Goal: Entertainment & Leisure: Browse casually

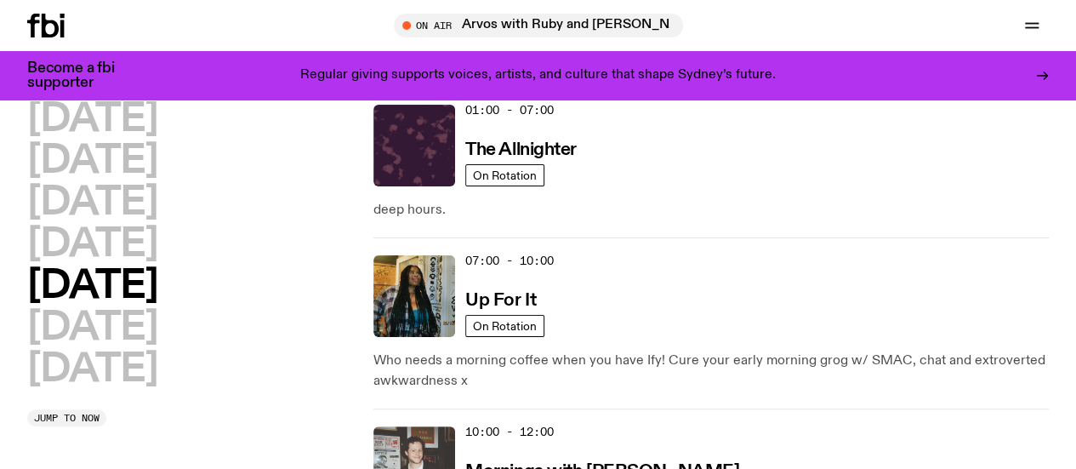
scroll to position [156, 0]
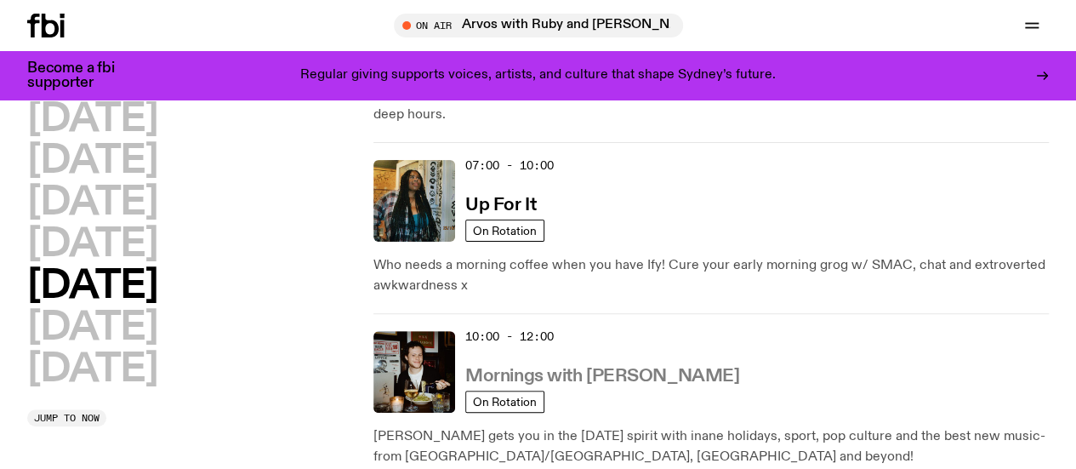
click at [619, 367] on h3 "Mornings with [PERSON_NAME]" at bounding box center [602, 376] width 274 height 18
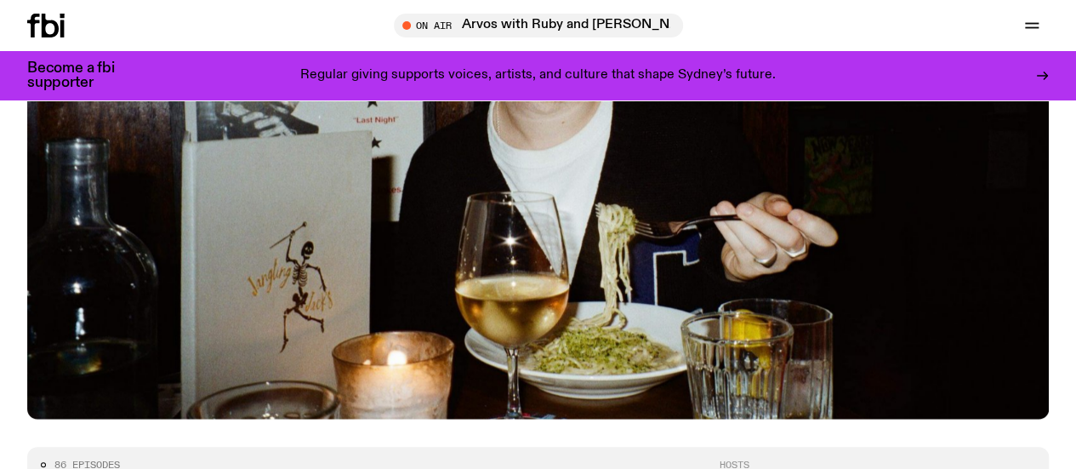
scroll to position [615, 0]
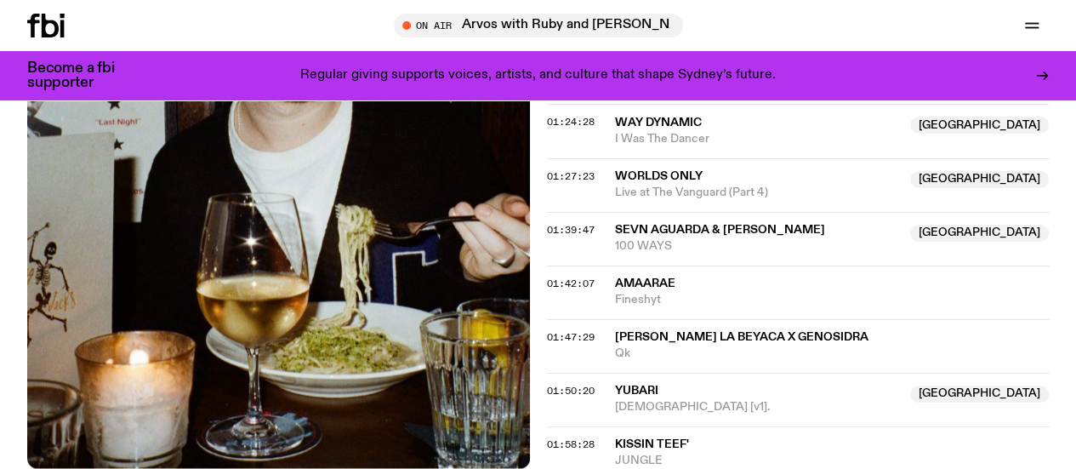
scroll to position [1566, 0]
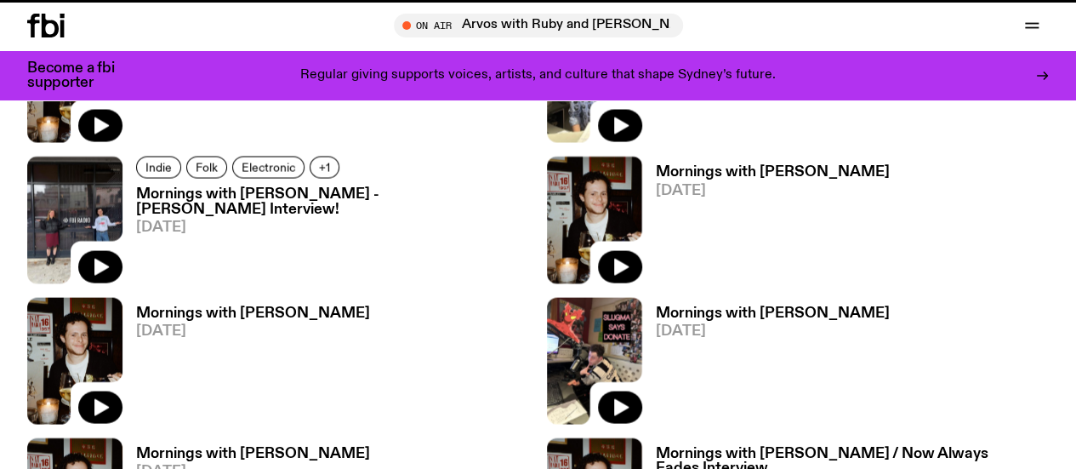
scroll to position [615, 0]
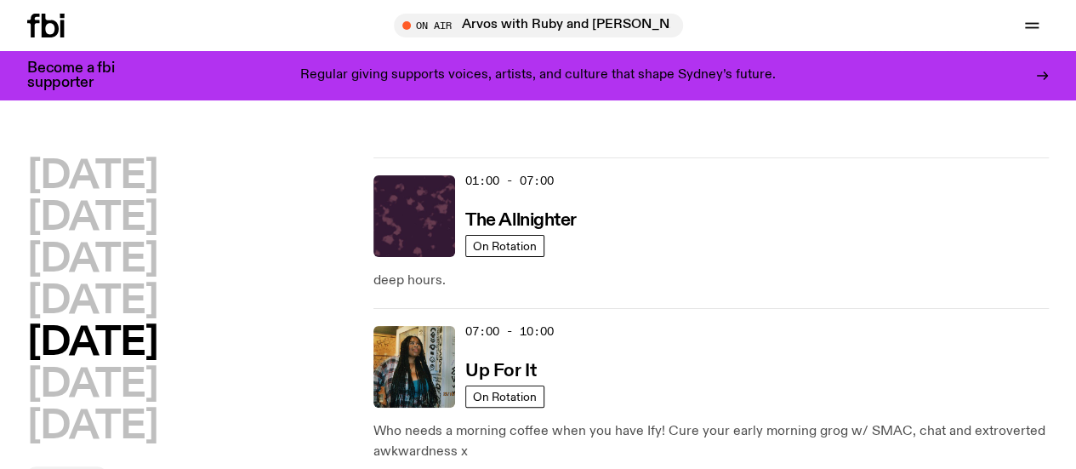
scroll to position [72, 0]
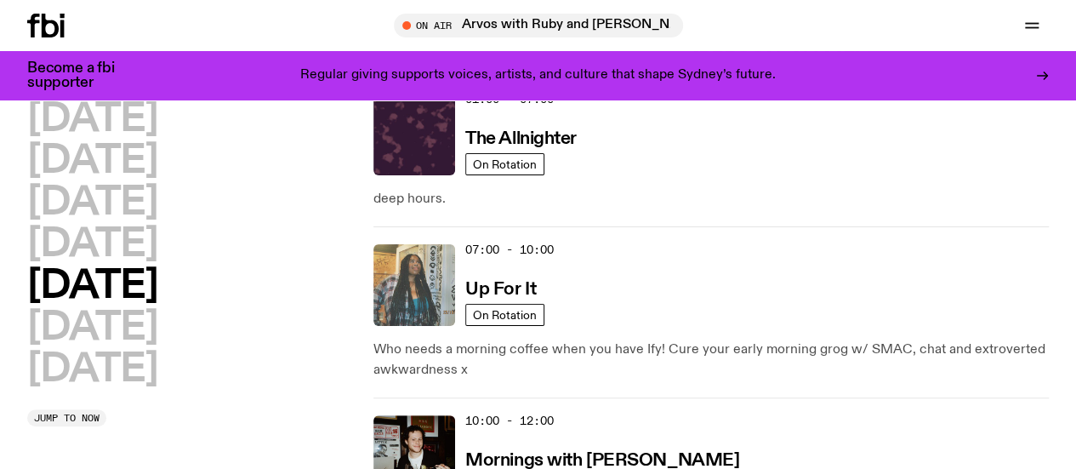
click at [424, 247] on img at bounding box center [414, 285] width 82 height 82
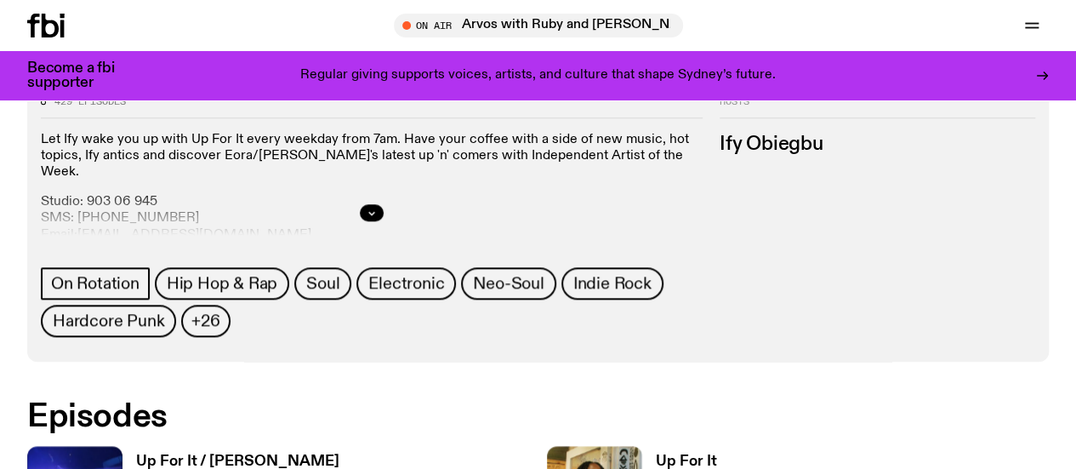
scroll to position [753, 0]
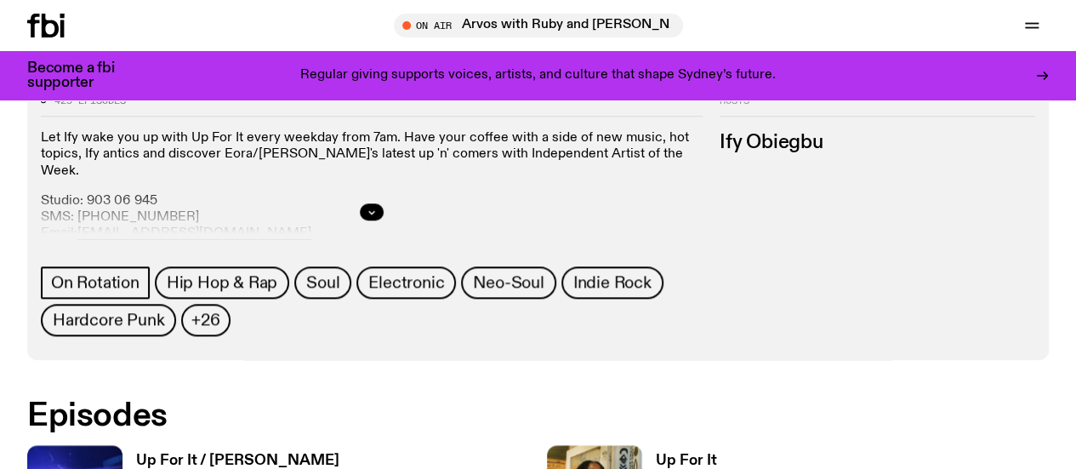
click at [190, 453] on h3 "Up For It / [PERSON_NAME]" at bounding box center [237, 460] width 203 height 14
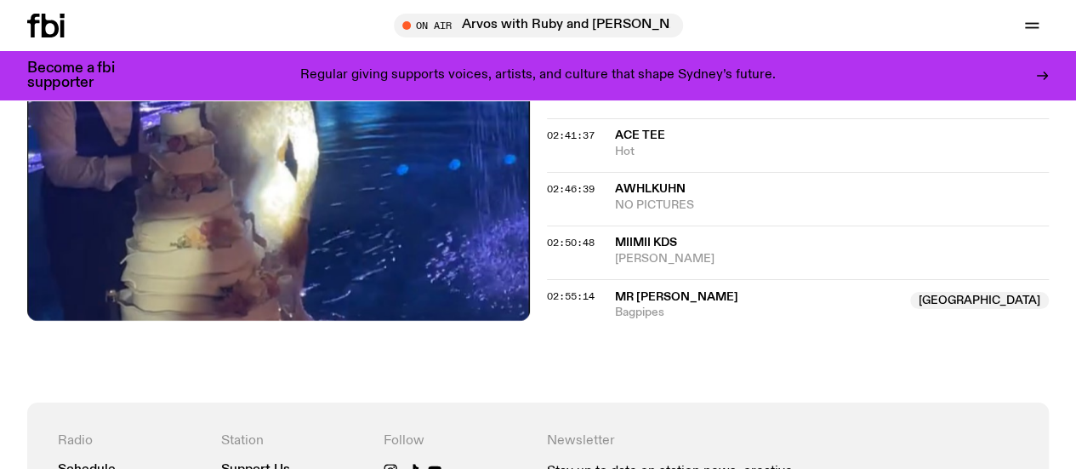
scroll to position [2678, 0]
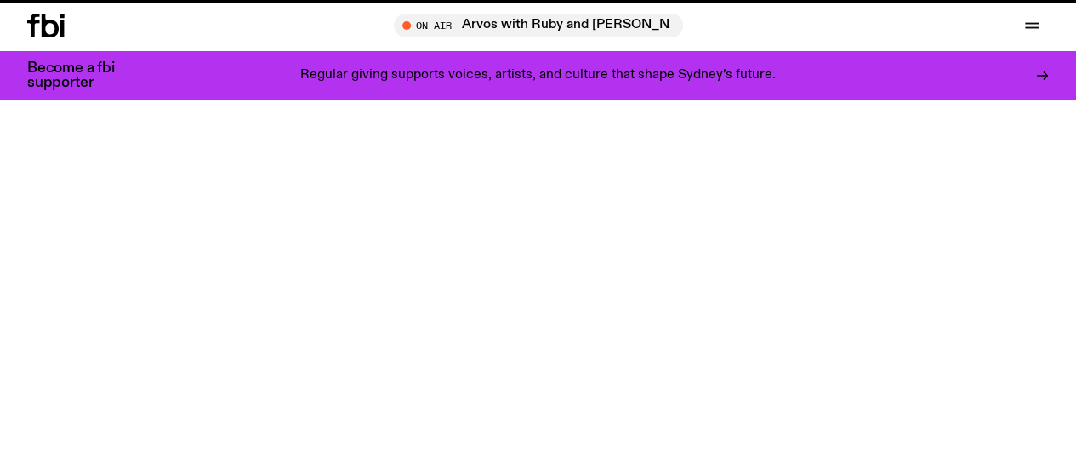
scroll to position [753, 0]
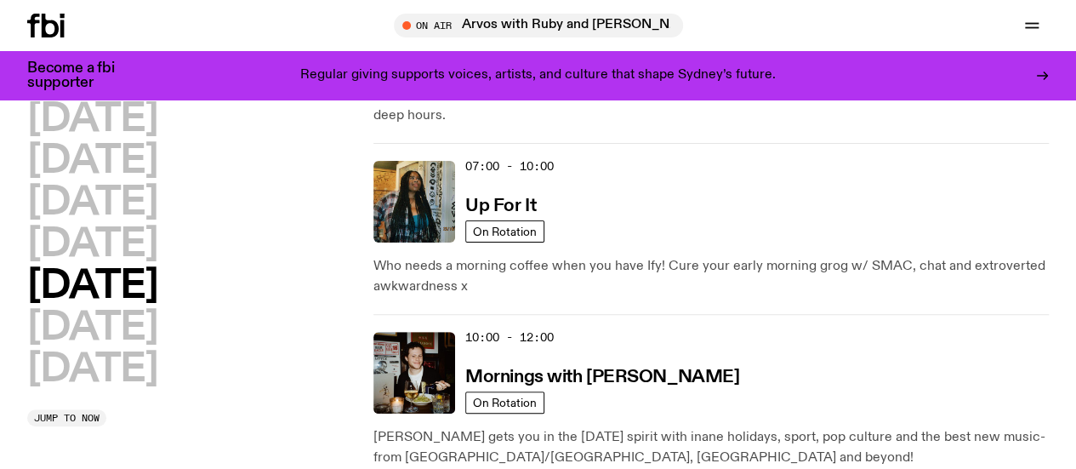
scroll to position [223, 0]
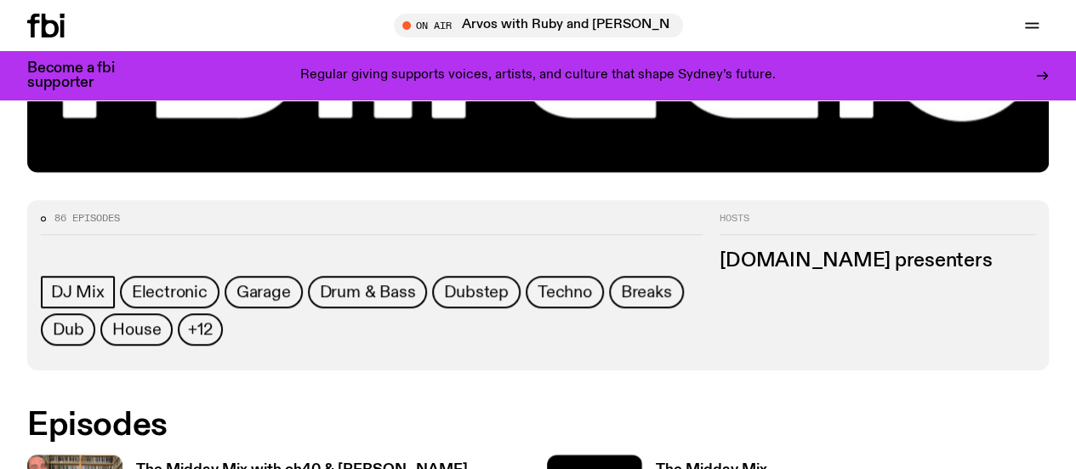
scroll to position [732, 0]
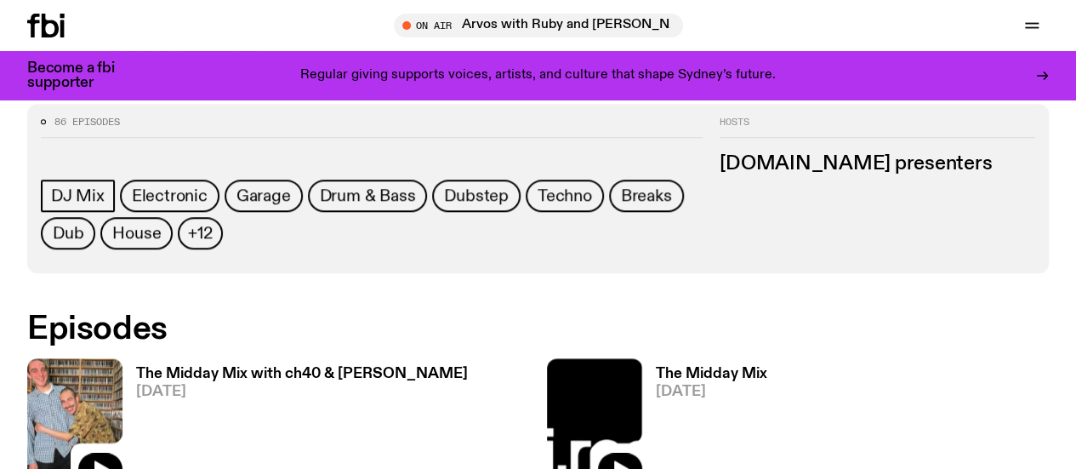
click at [191, 367] on h3 "The Midday Mix with ch40 & [PERSON_NAME]" at bounding box center [302, 374] width 332 height 14
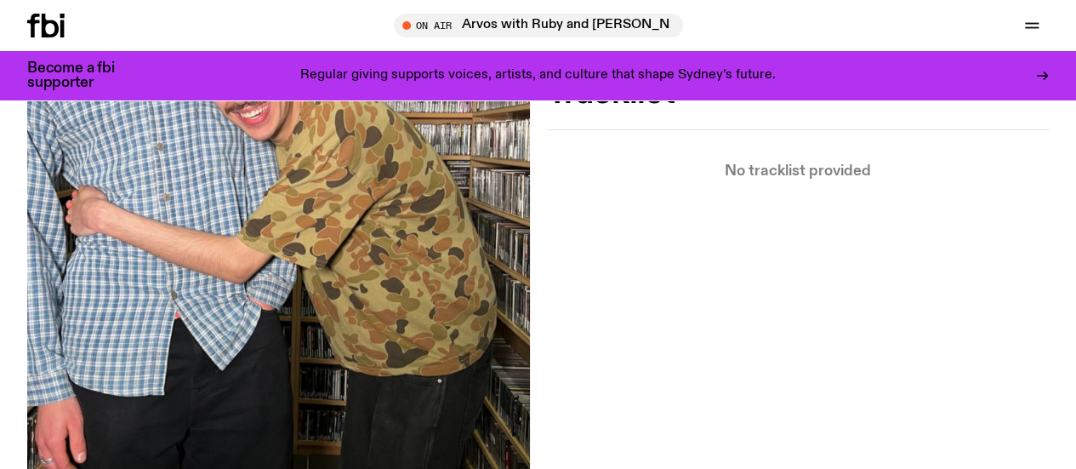
scroll to position [503, 0]
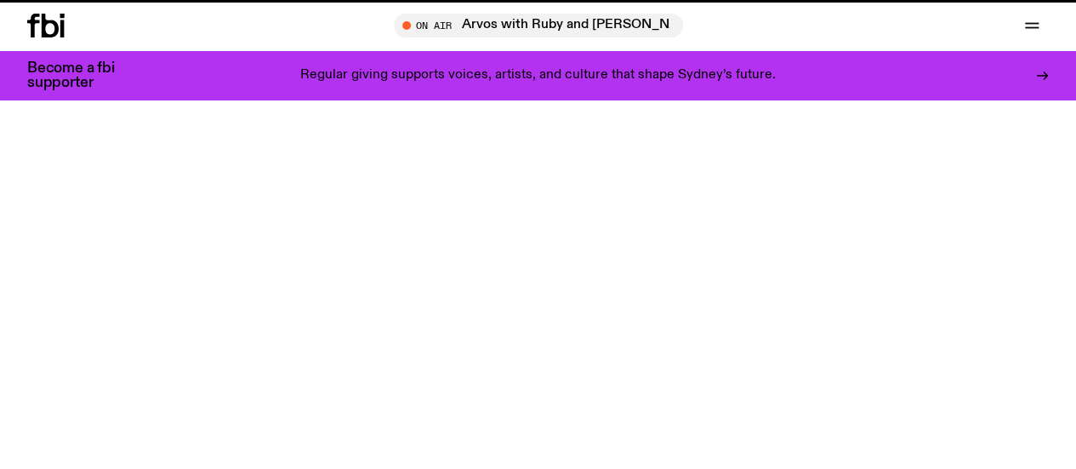
scroll to position [732, 0]
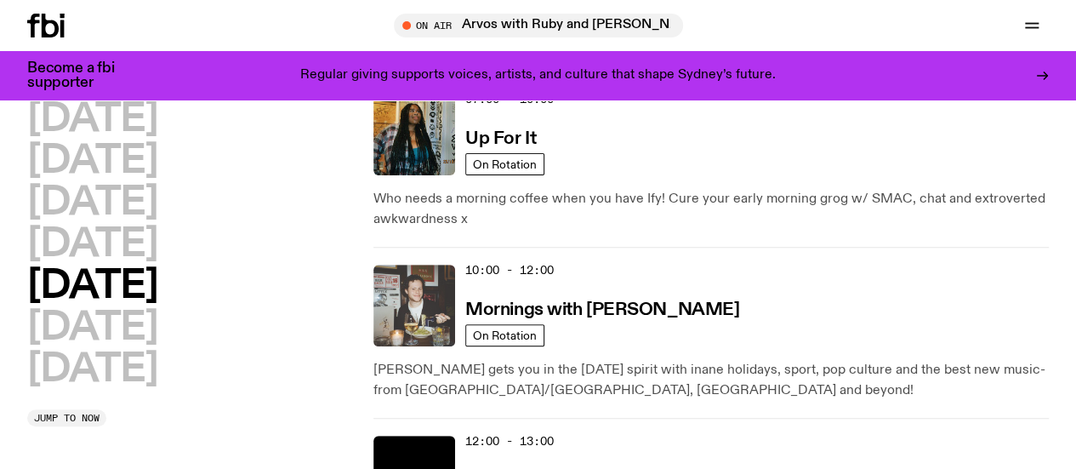
scroll to position [349, 0]
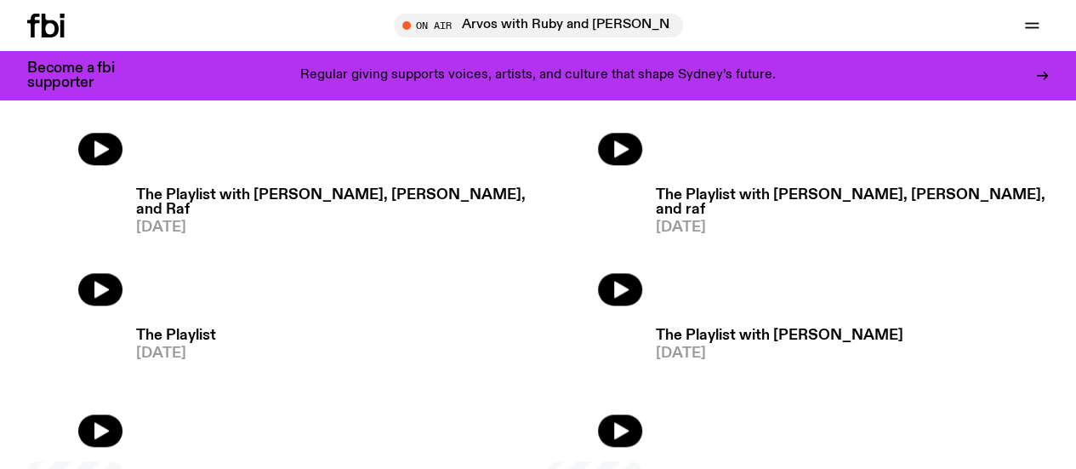
scroll to position [693, 0]
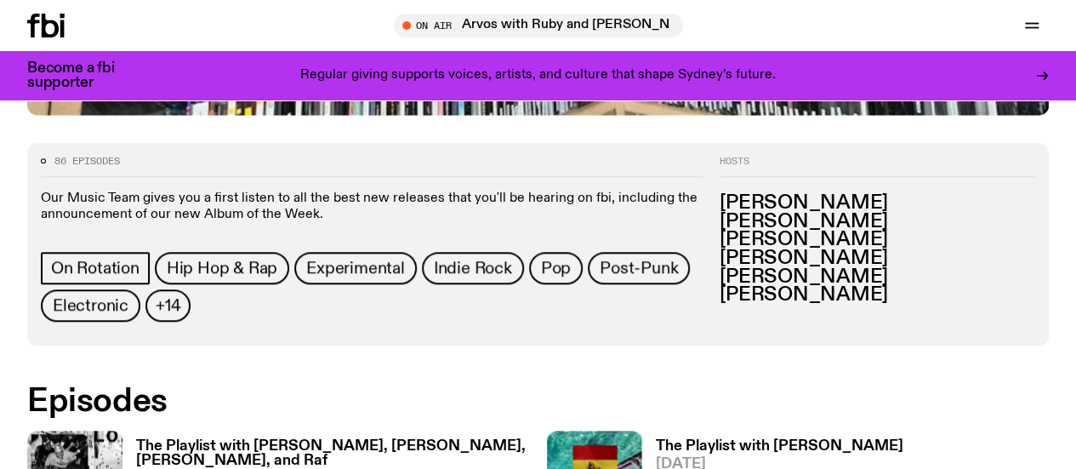
click at [280, 439] on h3 "The Playlist with [PERSON_NAME], [PERSON_NAME], [PERSON_NAME], and Raf" at bounding box center [333, 453] width 394 height 29
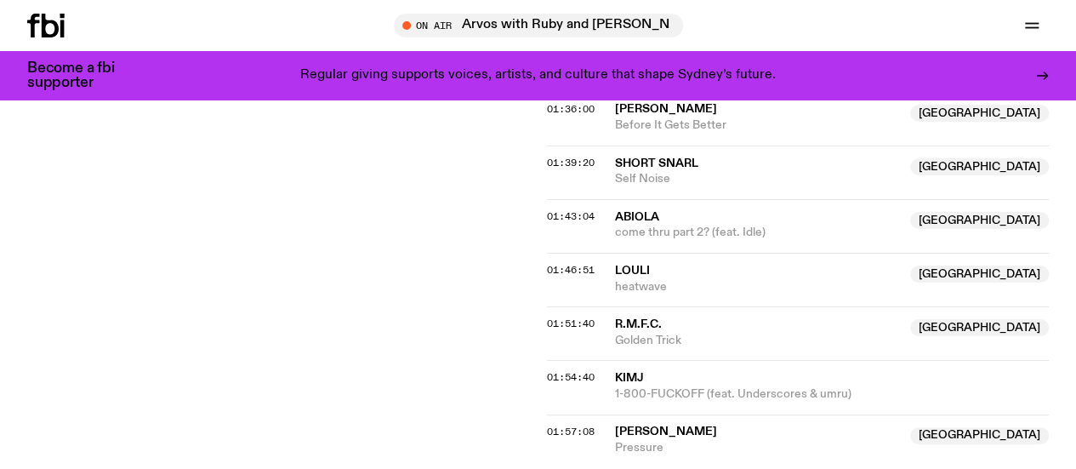
scroll to position [1990, 0]
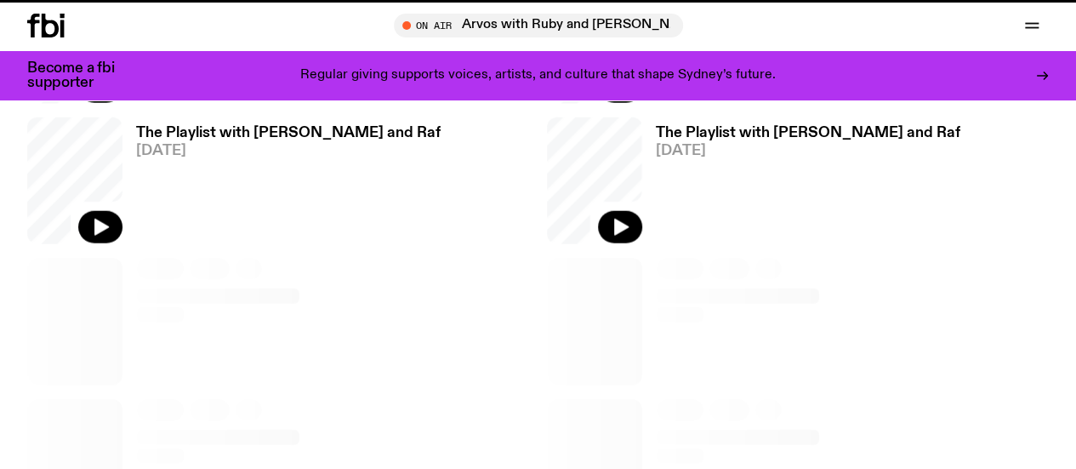
scroll to position [693, 0]
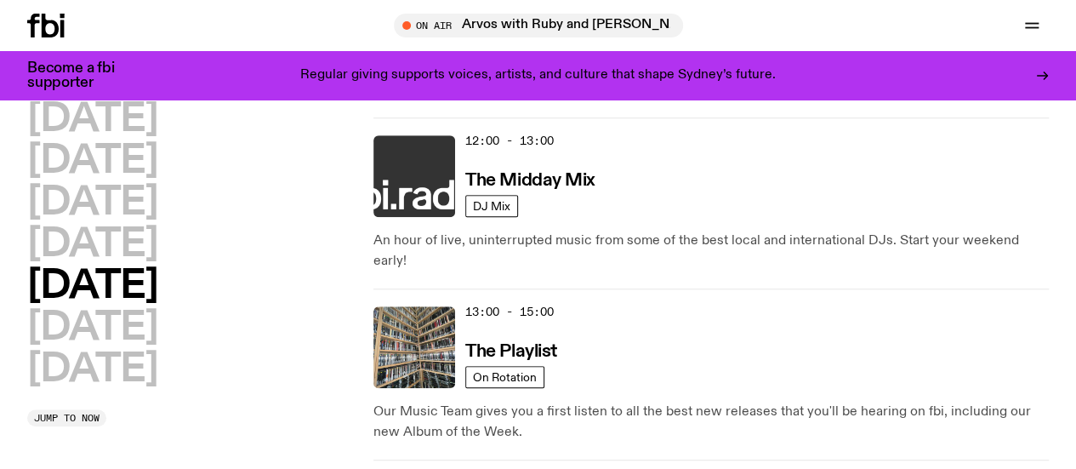
scroll to position [550, 0]
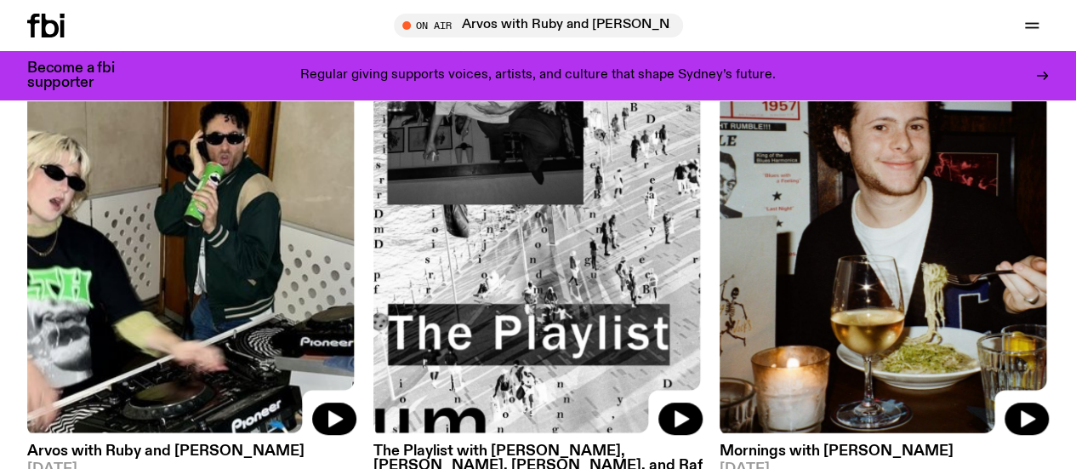
scroll to position [269, 0]
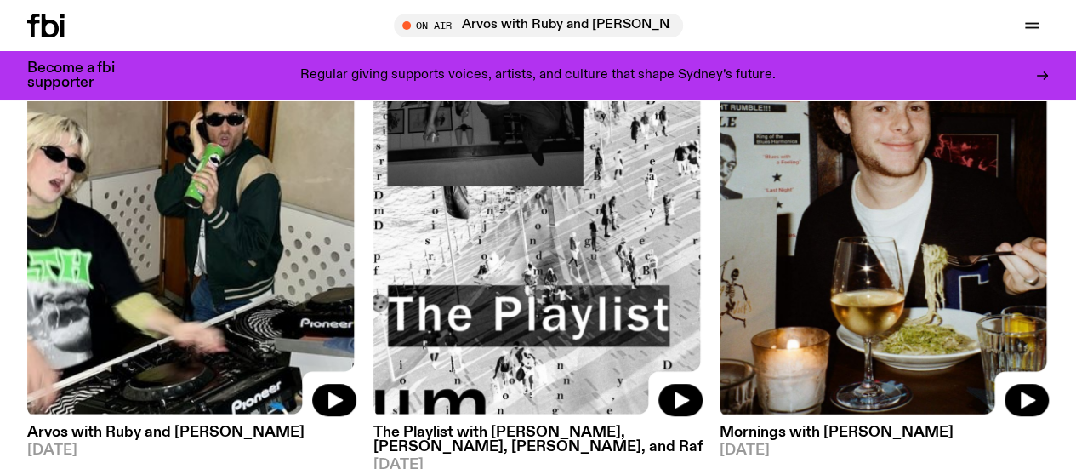
click at [259, 225] on img at bounding box center [191, 197] width 329 height 439
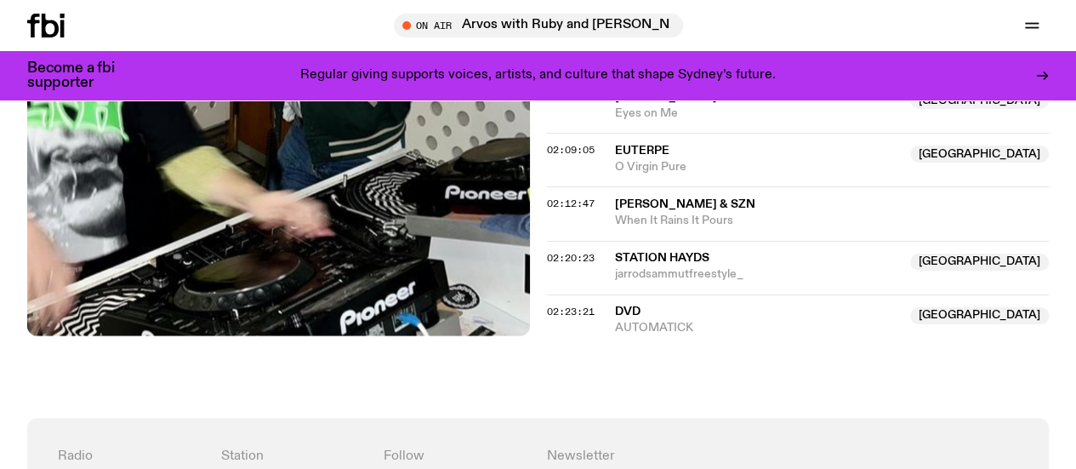
scroll to position [2258, 0]
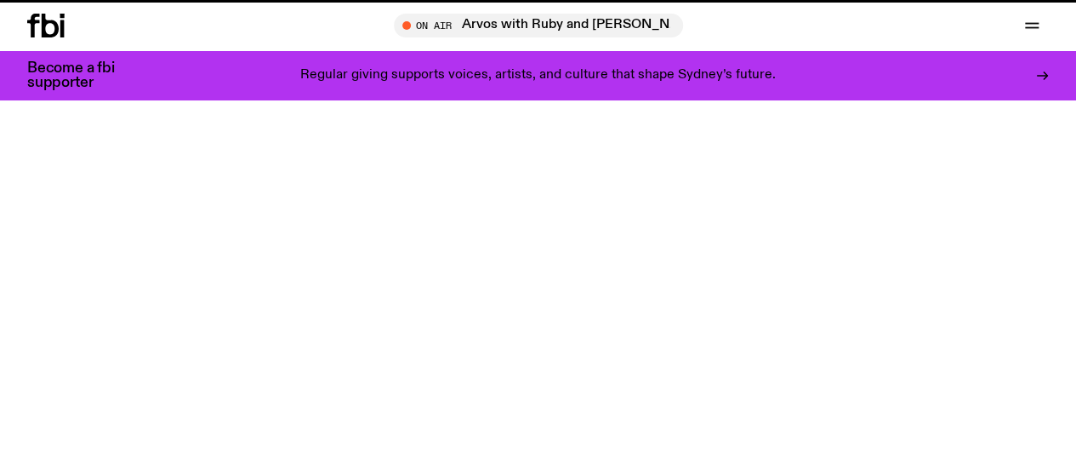
scroll to position [269, 0]
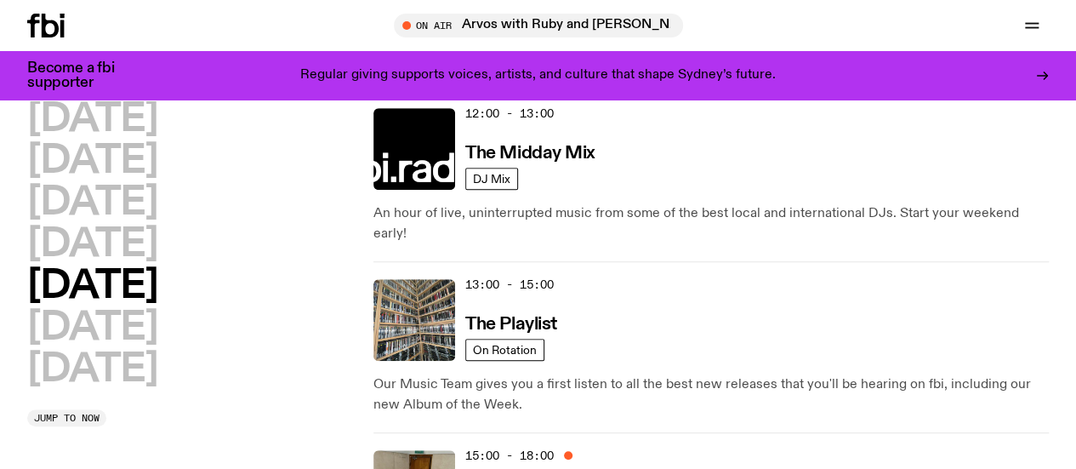
scroll to position [806, 0]
